Goal: Transaction & Acquisition: Purchase product/service

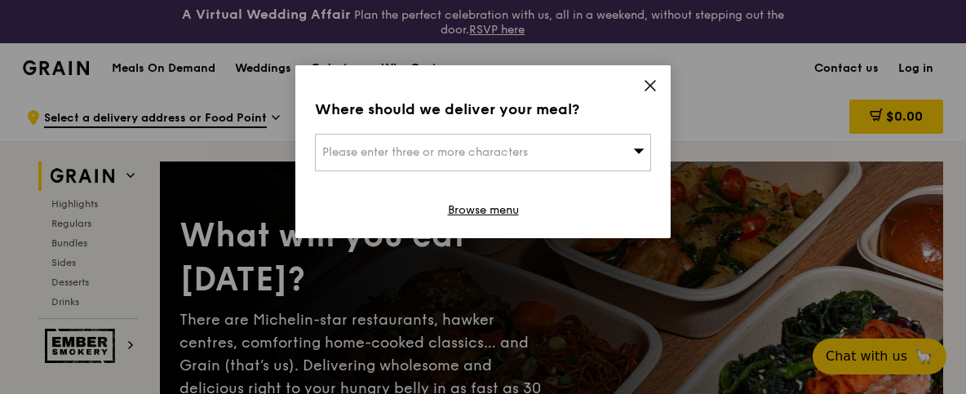
click at [573, 148] on div "Please enter three or more characters" at bounding box center [483, 153] width 336 height 38
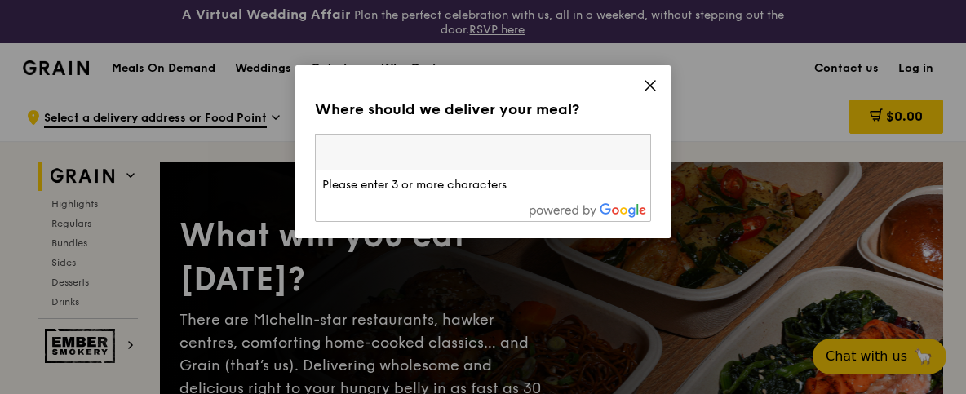
click at [573, 148] on input "search" at bounding box center [483, 153] width 334 height 36
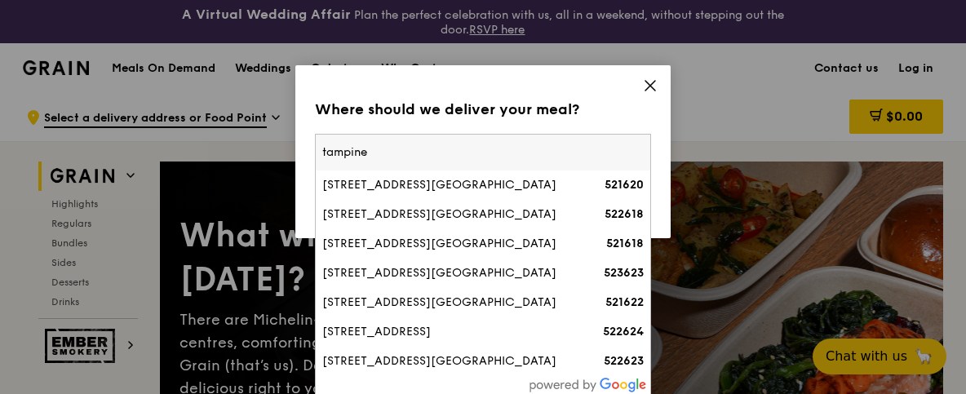
type input "tampines"
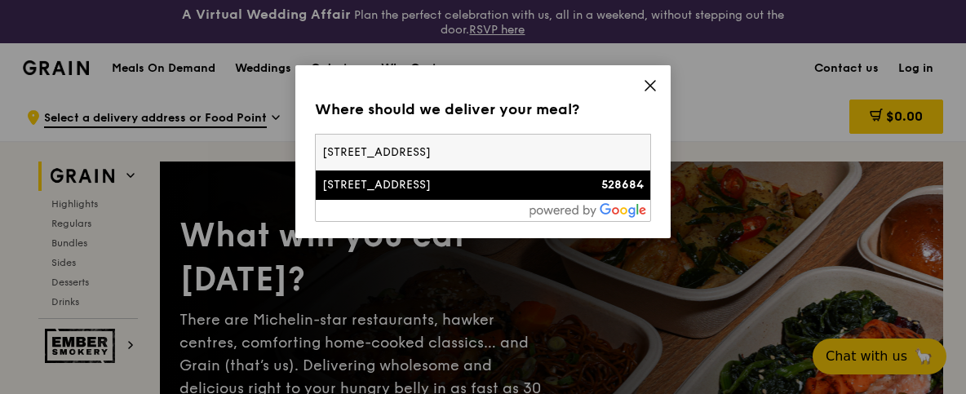
type input "[STREET_ADDRESS]"
click at [521, 193] on li "[STREET_ADDRESS] 528684" at bounding box center [483, 184] width 334 height 29
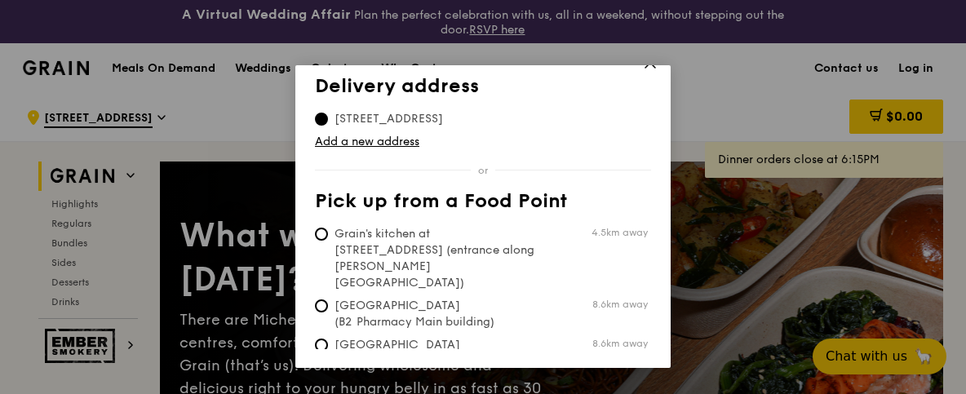
scroll to position [77, 0]
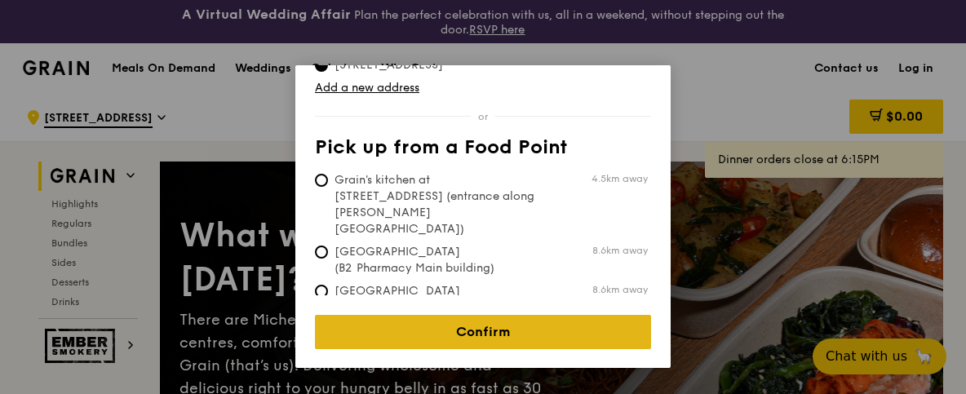
click at [461, 324] on link "Confirm" at bounding box center [483, 332] width 336 height 34
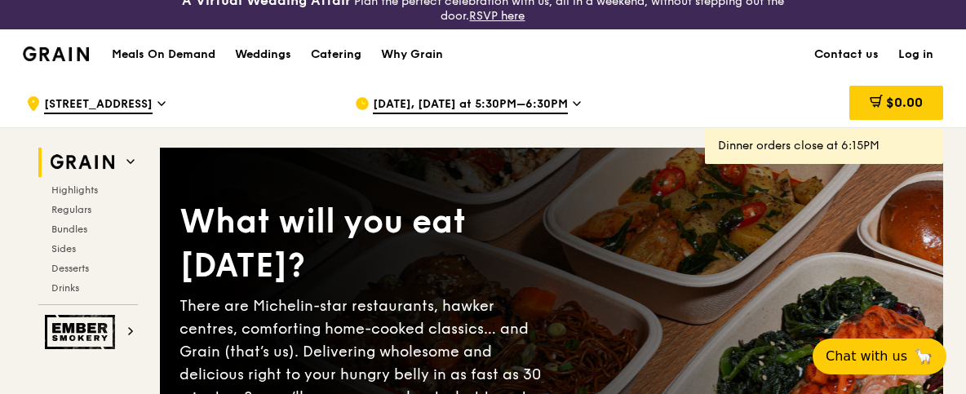
scroll to position [16, 0]
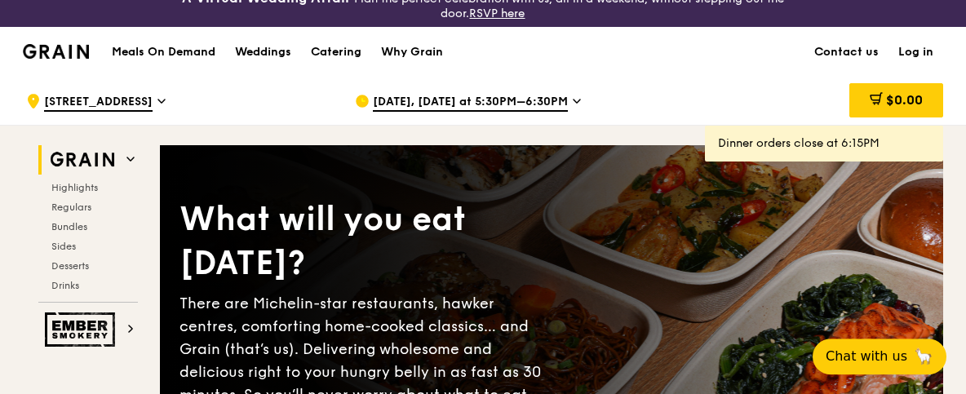
click at [555, 99] on span "[DATE], [DATE] at 5:30PM–6:30PM" at bounding box center [470, 103] width 195 height 18
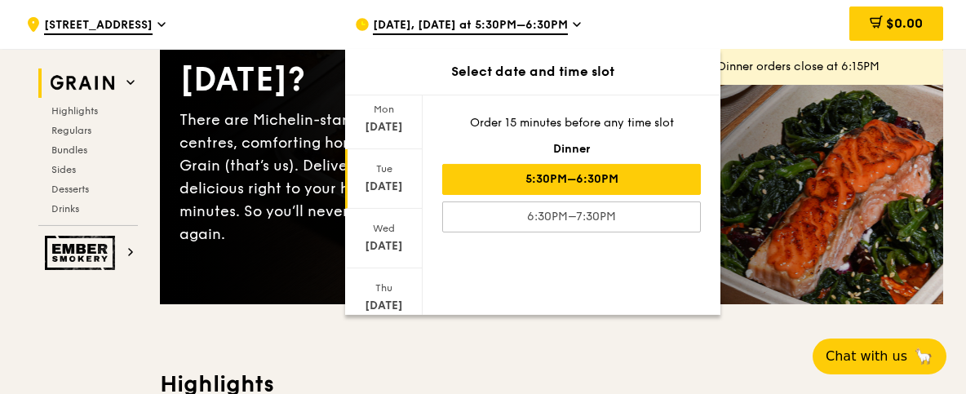
scroll to position [278, 0]
click at [384, 283] on span at bounding box center [383, 295] width 11 height 38
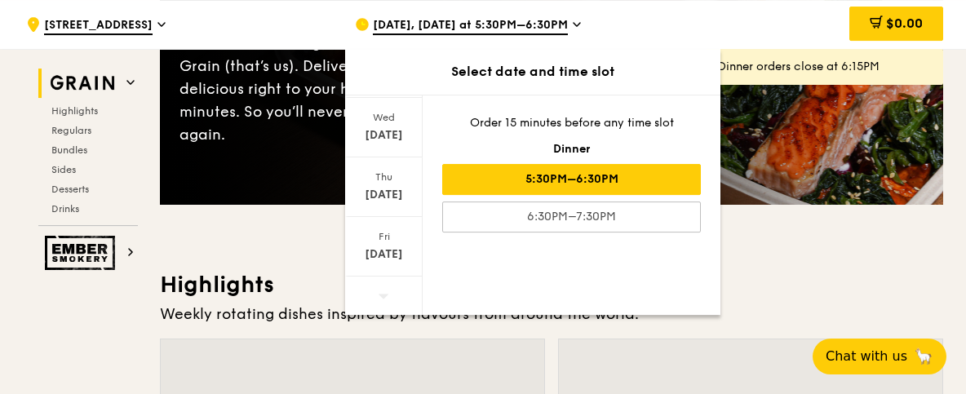
click at [384, 299] on span at bounding box center [383, 295] width 11 height 38
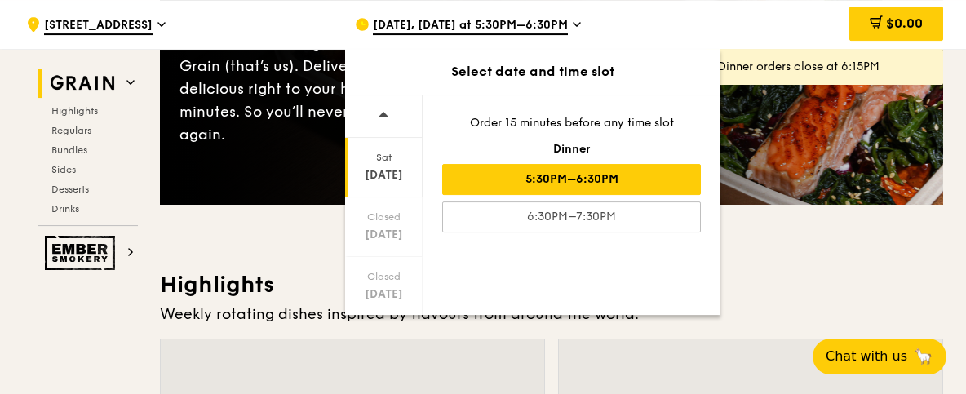
click at [393, 168] on div "[DATE]" at bounding box center [383, 175] width 73 height 16
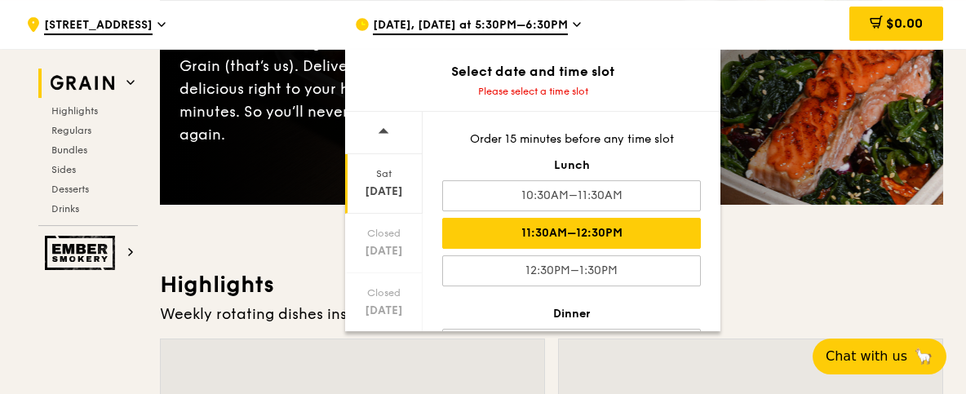
click at [528, 228] on div "11:30AM–12:30PM" at bounding box center [571, 233] width 259 height 31
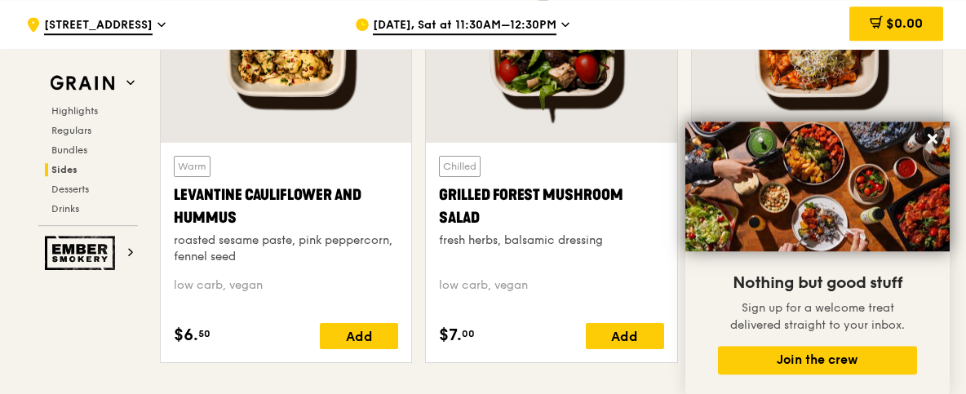
scroll to position [4295, 0]
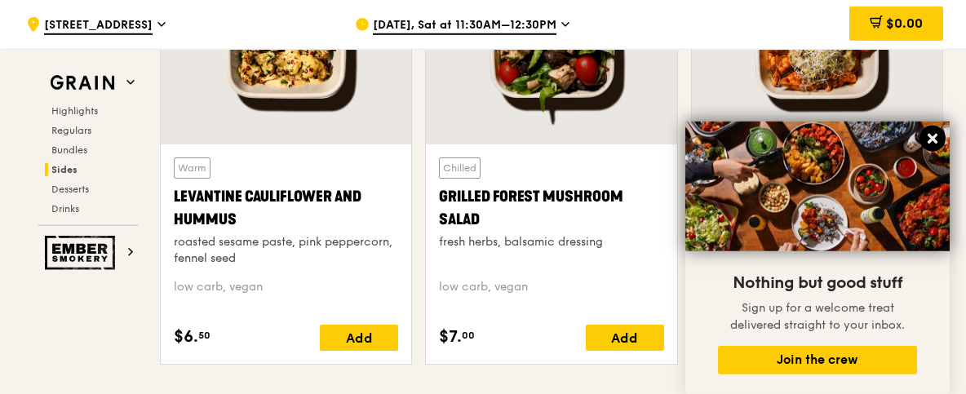
click at [937, 134] on icon at bounding box center [932, 138] width 15 height 15
